Goal: Information Seeking & Learning: Learn about a topic

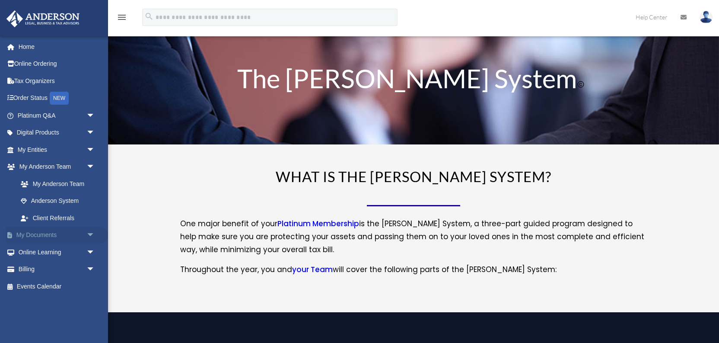
click at [47, 235] on link "My Documents arrow_drop_down" at bounding box center [57, 235] width 102 height 17
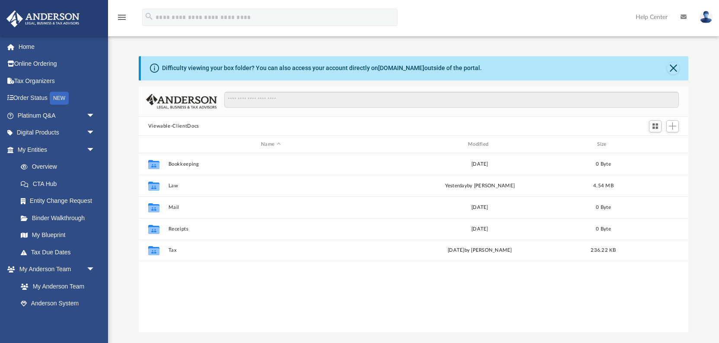
scroll to position [196, 550]
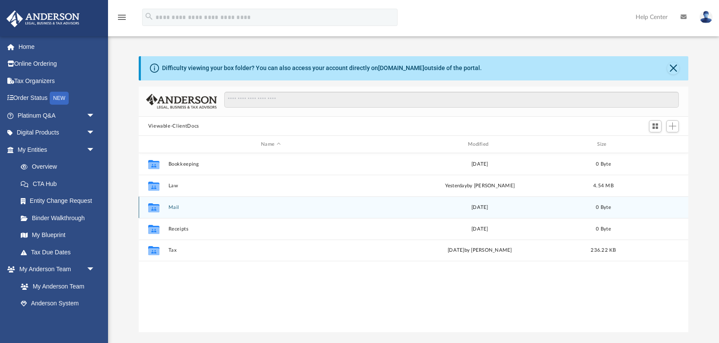
click at [156, 207] on icon "grid" at bounding box center [153, 208] width 11 height 7
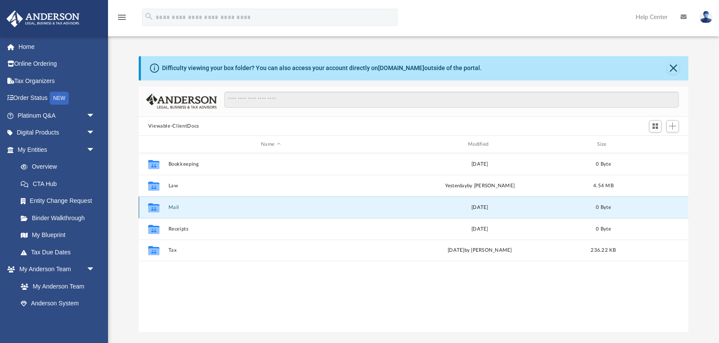
click at [173, 208] on button "Mail" at bounding box center [270, 207] width 205 height 6
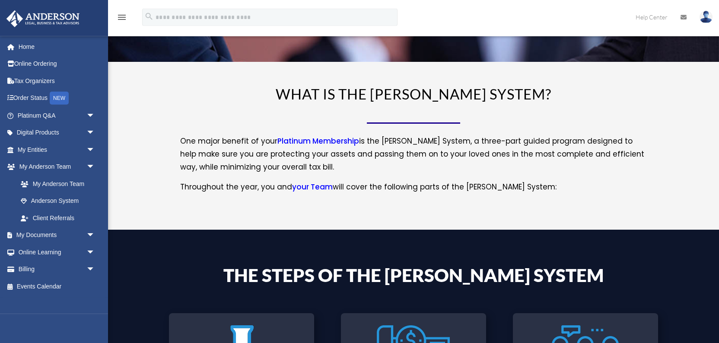
scroll to position [92, 0]
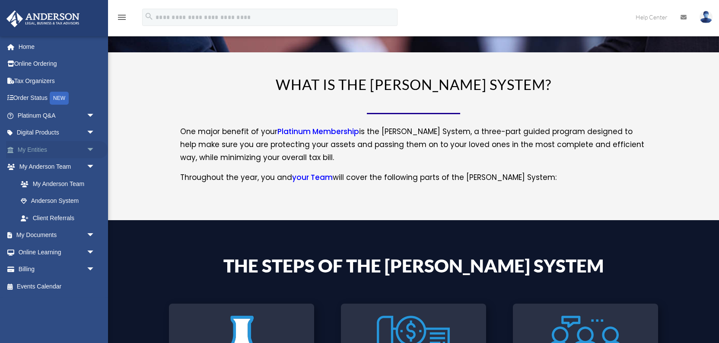
click at [46, 151] on link "My Entities arrow_drop_down" at bounding box center [57, 149] width 102 height 17
click at [92, 150] on span "arrow_drop_down" at bounding box center [94, 150] width 17 height 18
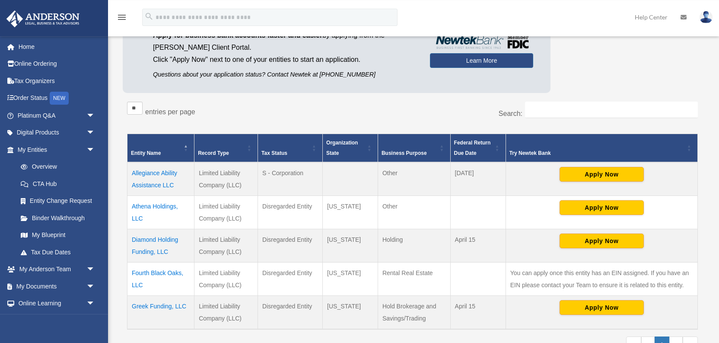
scroll to position [92, 0]
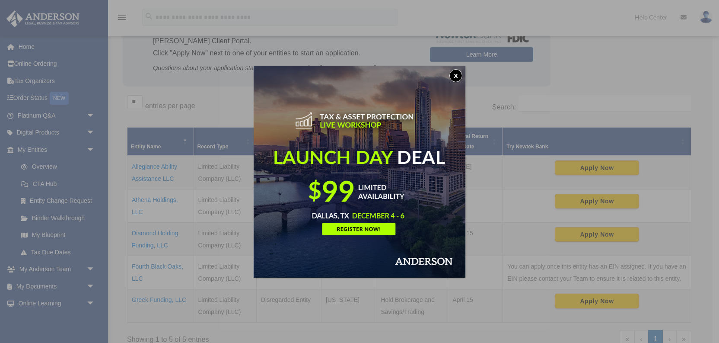
click at [453, 79] on button "x" at bounding box center [456, 75] width 13 height 13
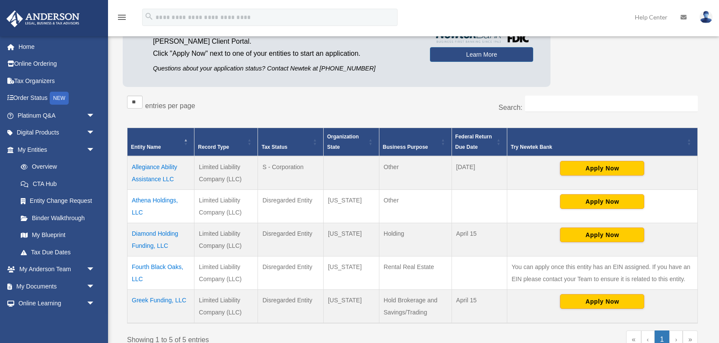
click at [164, 265] on td "Fourth Black Oaks, LLC" at bounding box center [161, 272] width 67 height 33
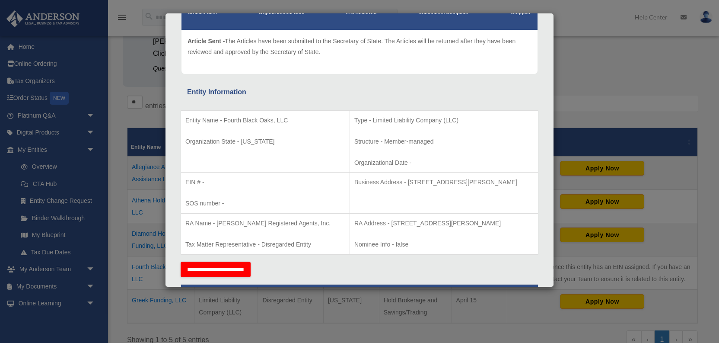
scroll to position [0, 0]
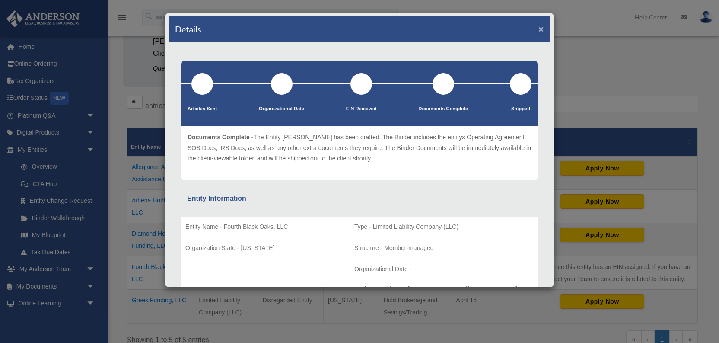
click at [541, 31] on button "×" at bounding box center [542, 28] width 6 height 9
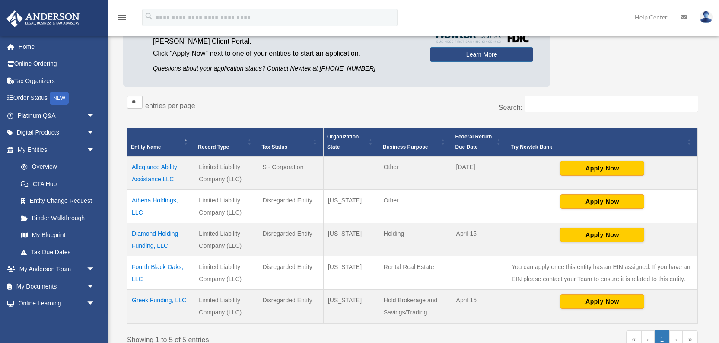
click at [150, 300] on td "Greek Funding, LLC" at bounding box center [161, 306] width 67 height 34
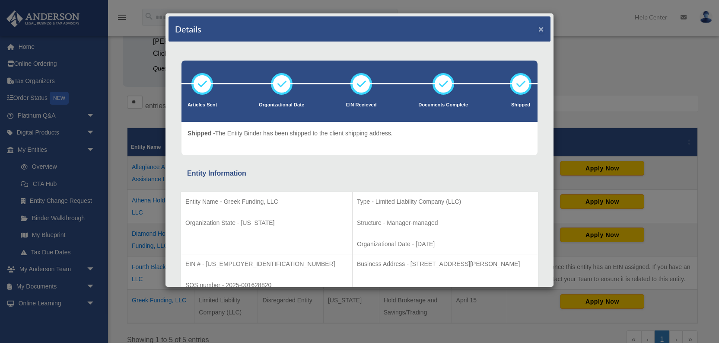
click at [542, 28] on button "×" at bounding box center [542, 28] width 6 height 9
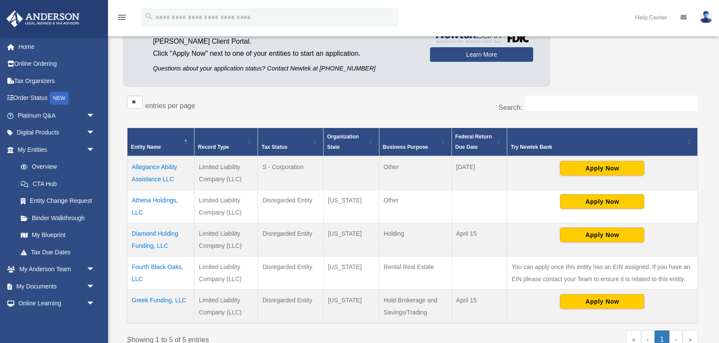
click at [147, 234] on td "Diamond Holding Funding, LLC" at bounding box center [161, 239] width 67 height 33
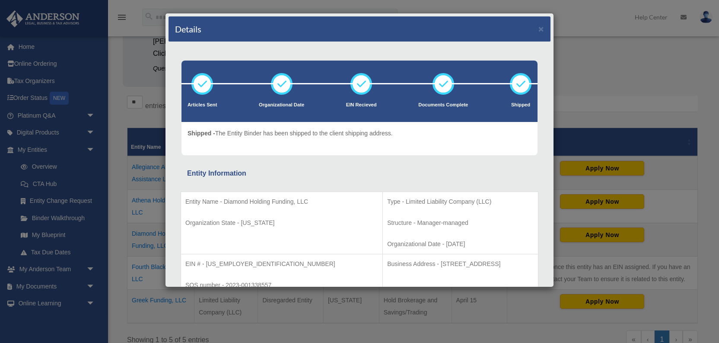
click at [545, 28] on div "Details ×" at bounding box center [360, 29] width 382 height 26
click at [541, 27] on button "×" at bounding box center [542, 28] width 6 height 9
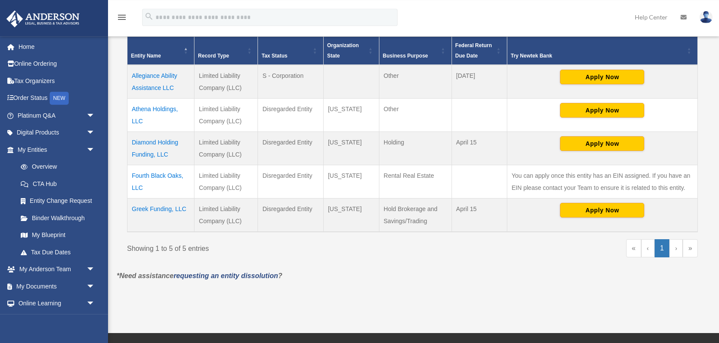
scroll to position [184, 0]
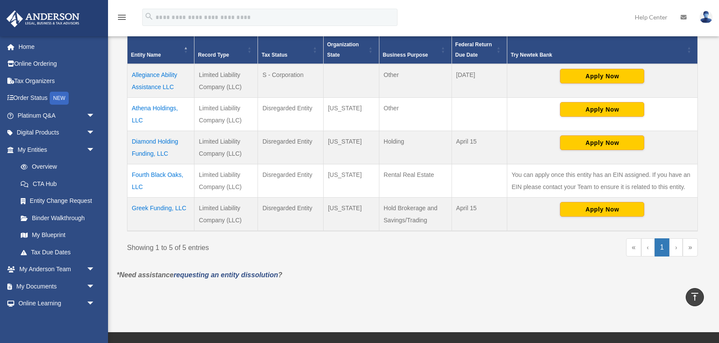
click at [464, 263] on div "« ‹ 1 › »" at bounding box center [558, 251] width 279 height 26
click at [156, 108] on td "Athena Holdings, LLC" at bounding box center [161, 113] width 67 height 33
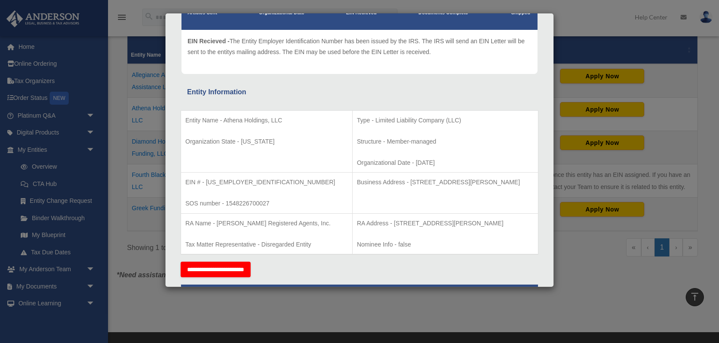
scroll to position [0, 0]
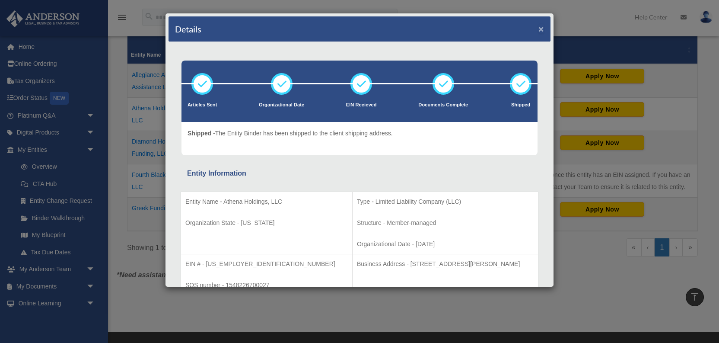
click at [542, 27] on button "×" at bounding box center [542, 28] width 6 height 9
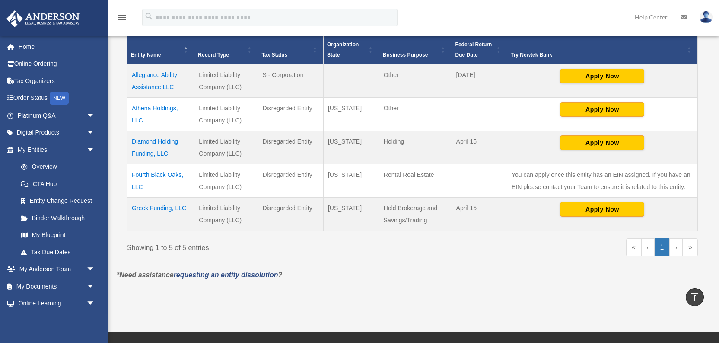
click at [166, 209] on td "Greek Funding, LLC" at bounding box center [161, 214] width 67 height 34
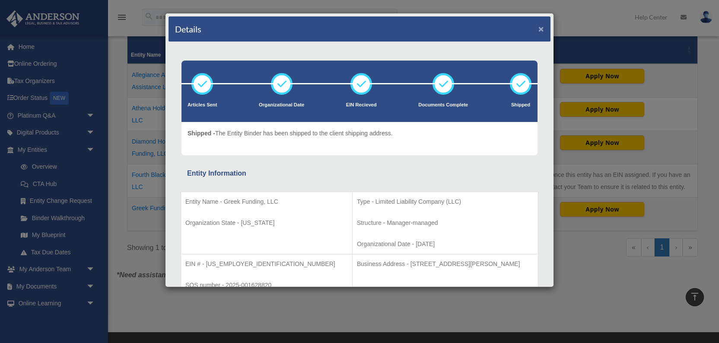
click at [541, 29] on button "×" at bounding box center [542, 28] width 6 height 9
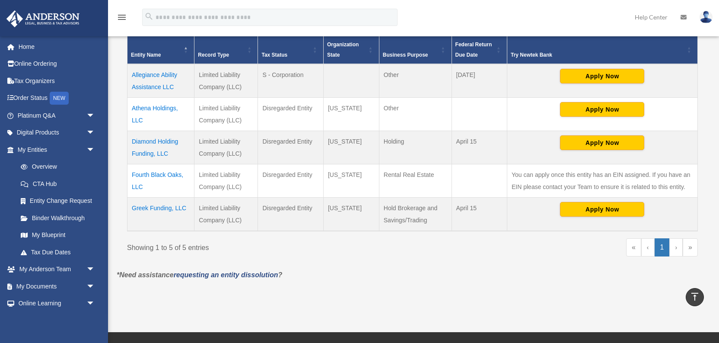
click at [169, 108] on td "Athena Holdings, LLC" at bounding box center [161, 113] width 67 height 33
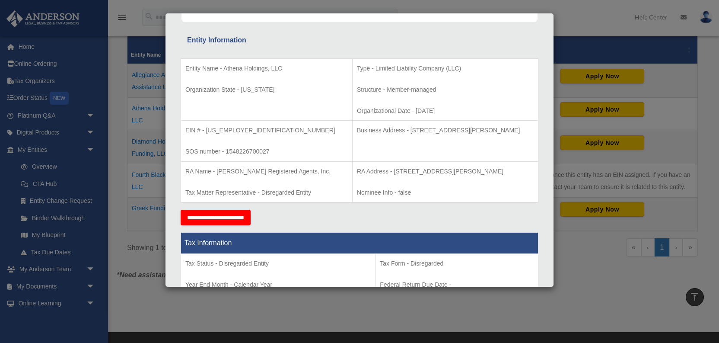
scroll to position [7, 0]
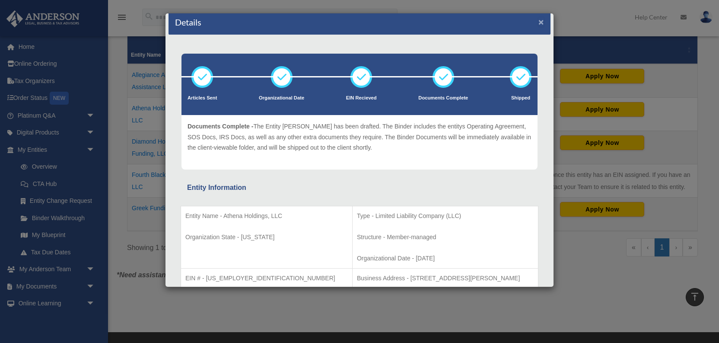
click at [539, 22] on button "×" at bounding box center [542, 21] width 6 height 9
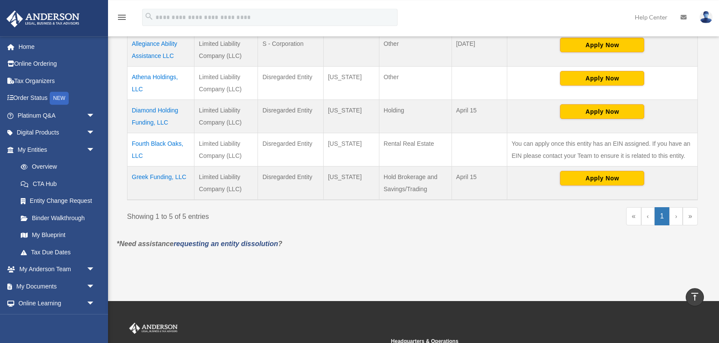
scroll to position [276, 0]
